Goal: Task Accomplishment & Management: Complete application form

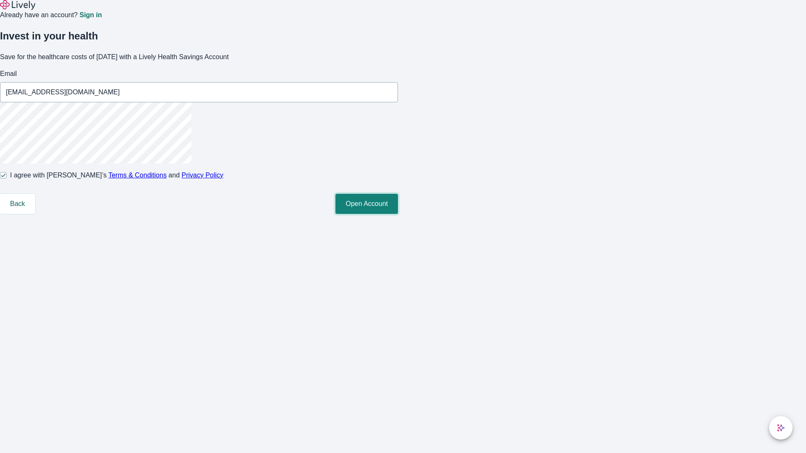
click at [398, 214] on button "Open Account" at bounding box center [366, 204] width 63 height 20
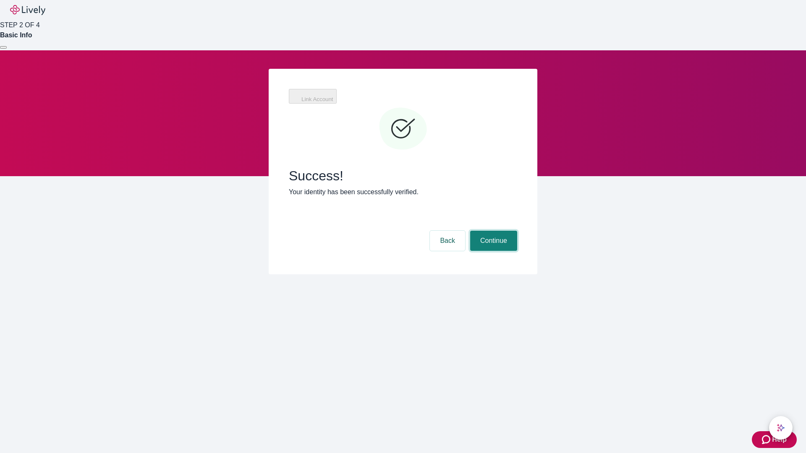
click at [492, 231] on button "Continue" at bounding box center [493, 241] width 47 height 20
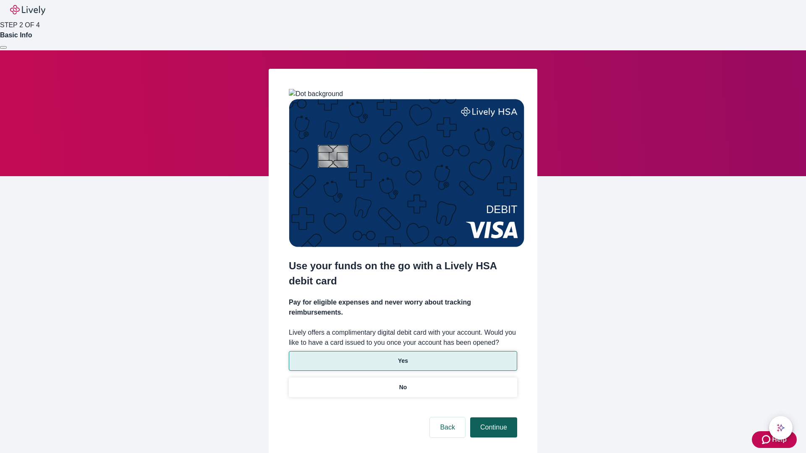
click at [403, 357] on p "Yes" at bounding box center [403, 361] width 10 height 9
click at [492, 418] on button "Continue" at bounding box center [493, 428] width 47 height 20
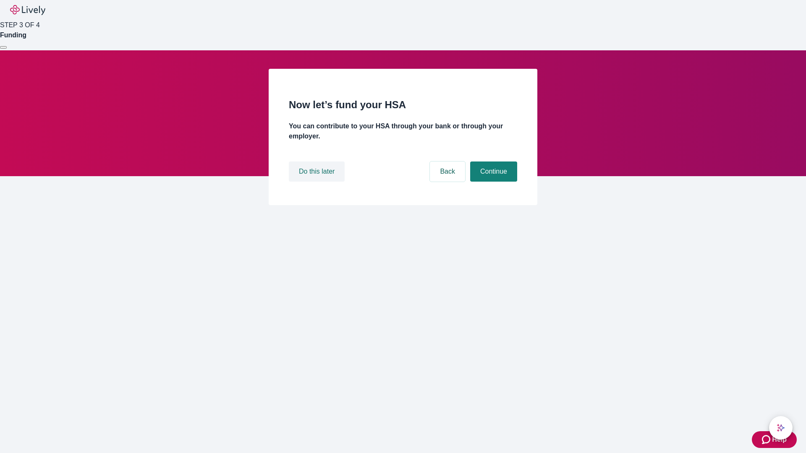
click at [318, 182] on button "Do this later" at bounding box center [317, 172] width 56 height 20
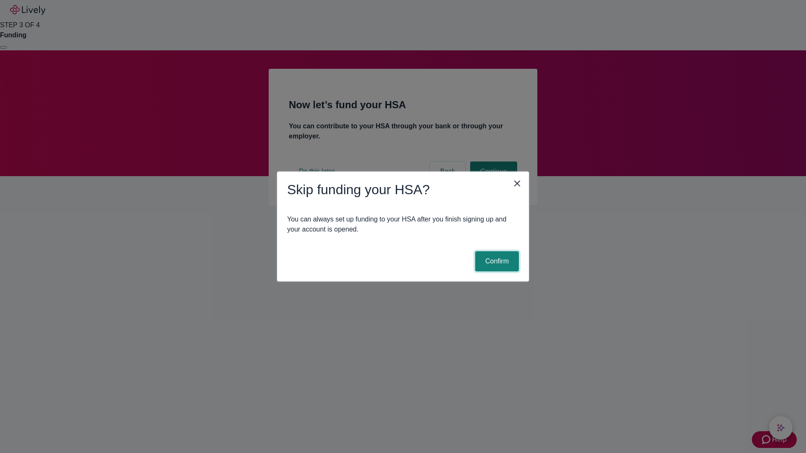
click at [496, 262] on button "Confirm" at bounding box center [497, 261] width 44 height 20
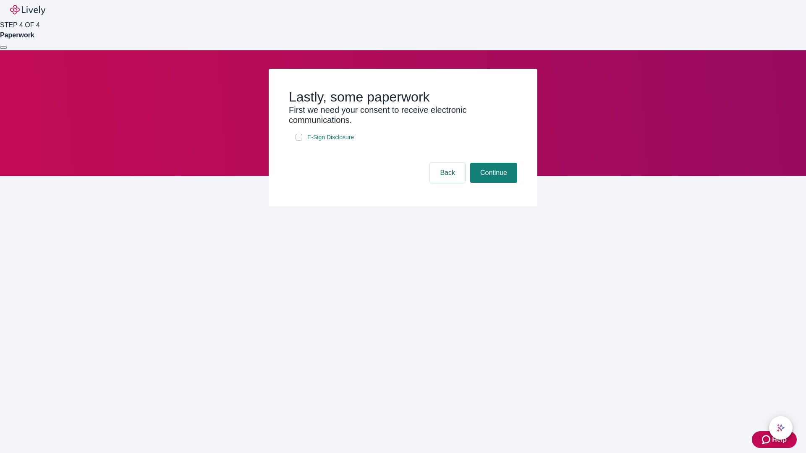
click at [299, 141] on input "E-Sign Disclosure" at bounding box center [299, 137] width 7 height 7
checkbox input "true"
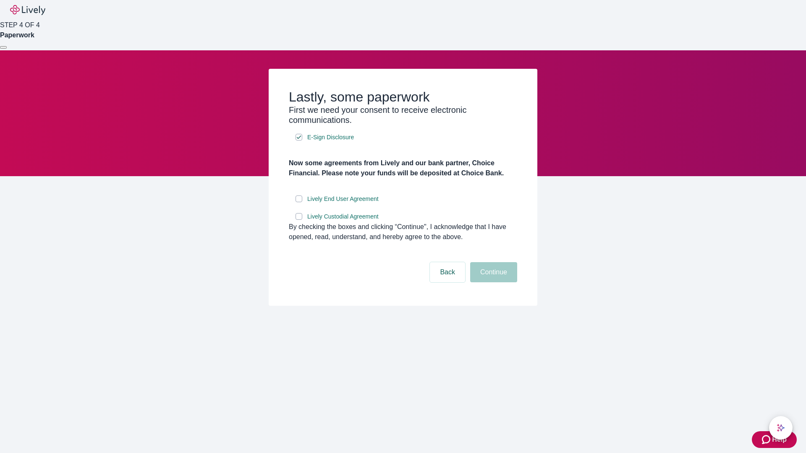
click at [299, 202] on input "Lively End User Agreement" at bounding box center [299, 199] width 7 height 7
checkbox input "true"
click at [299, 220] on input "Lively Custodial Agreement" at bounding box center [299, 216] width 7 height 7
checkbox input "true"
click at [492, 283] on button "Continue" at bounding box center [493, 272] width 47 height 20
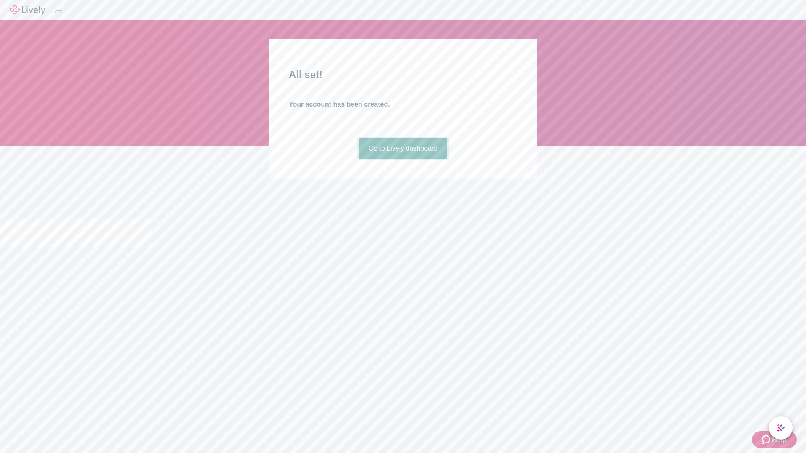
click at [403, 159] on link "Go to Lively dashboard" at bounding box center [403, 149] width 89 height 20
